Goal: Navigation & Orientation: Find specific page/section

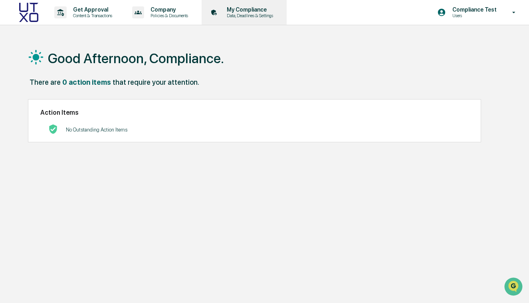
click at [248, 15] on p "Data, Deadlines & Settings" at bounding box center [248, 16] width 57 height 6
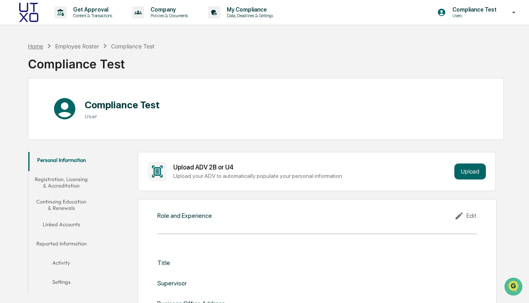
click at [34, 47] on div "Home" at bounding box center [35, 46] width 15 height 7
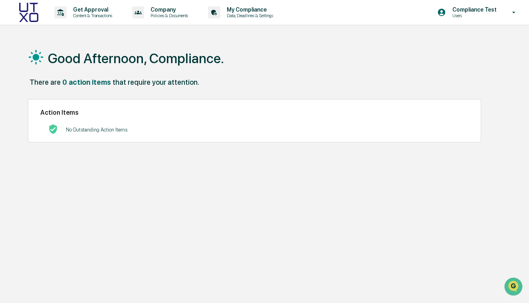
click at [110, 125] on div "No Outstanding Action Items" at bounding box center [96, 129] width 61 height 16
click at [103, 117] on div "Action Items No Outstanding Action Items" at bounding box center [254, 121] width 453 height 44
click at [498, 11] on p "Compliance Test" at bounding box center [473, 9] width 55 height 6
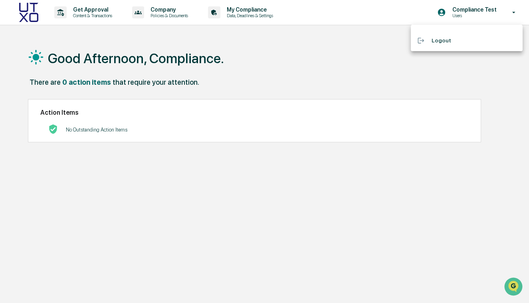
click at [463, 39] on li "Logout" at bounding box center [467, 40] width 112 height 15
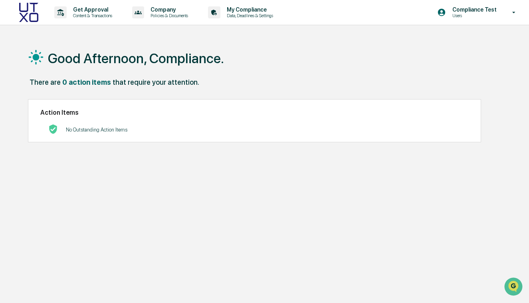
click at [144, 133] on div "No Outstanding Action Items" at bounding box center [254, 129] width 428 height 16
